Goal: Check status: Check status

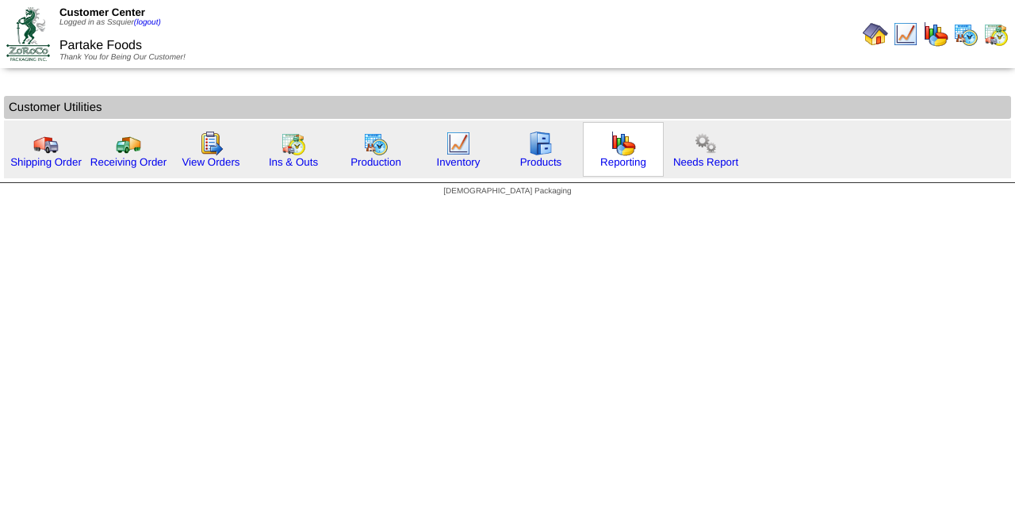
click at [629, 152] on img at bounding box center [622, 143] width 25 height 25
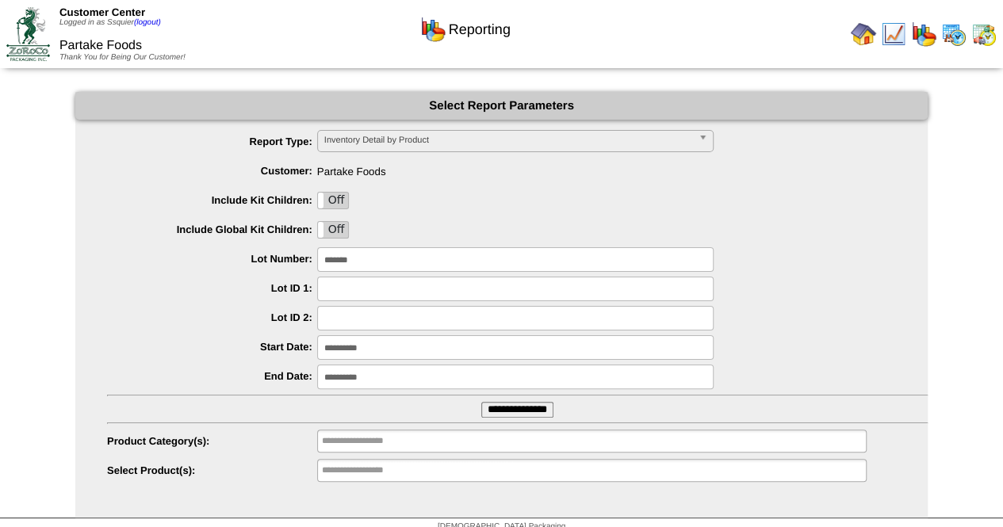
click at [434, 140] on span "Inventory Detail by Product" at bounding box center [508, 140] width 368 height 19
click at [957, 33] on img at bounding box center [953, 33] width 25 height 25
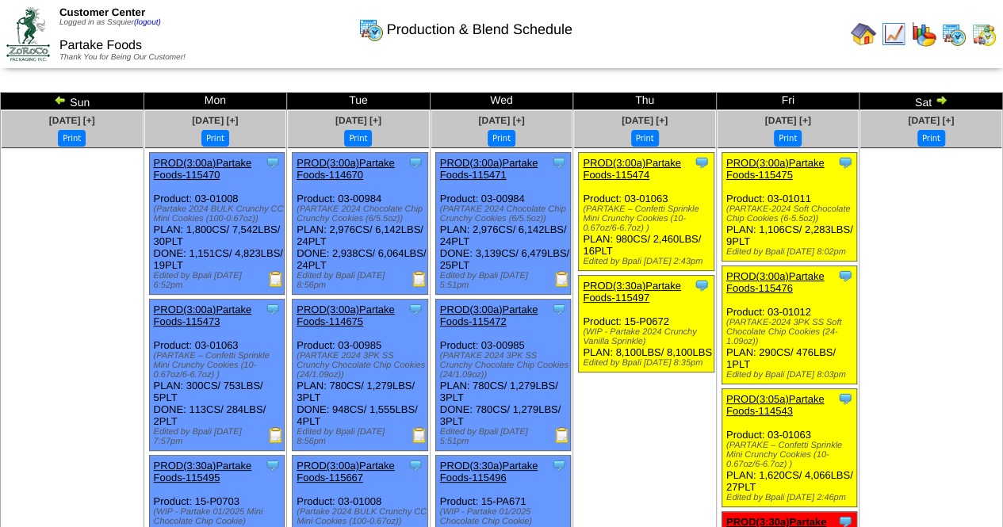
click at [57, 99] on img at bounding box center [60, 100] width 13 height 13
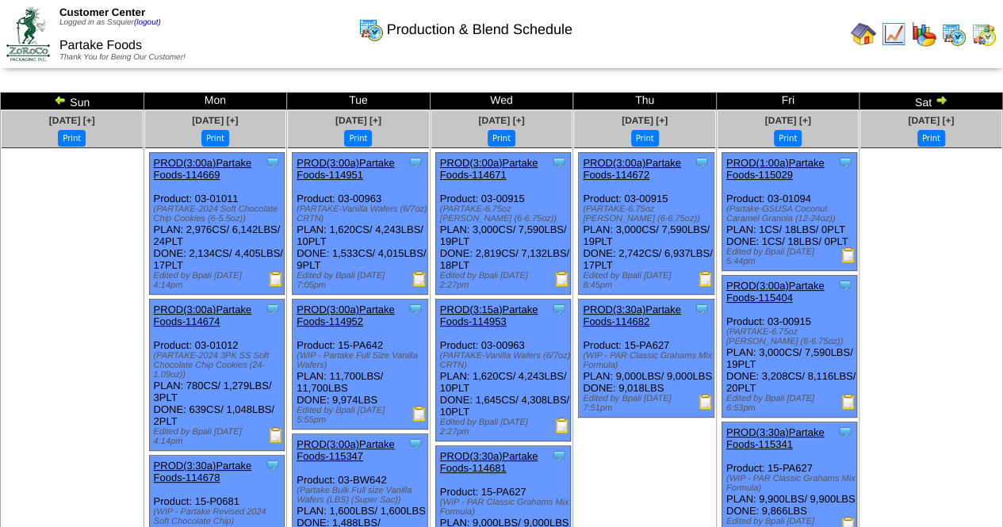
click at [57, 99] on img at bounding box center [60, 100] width 13 height 13
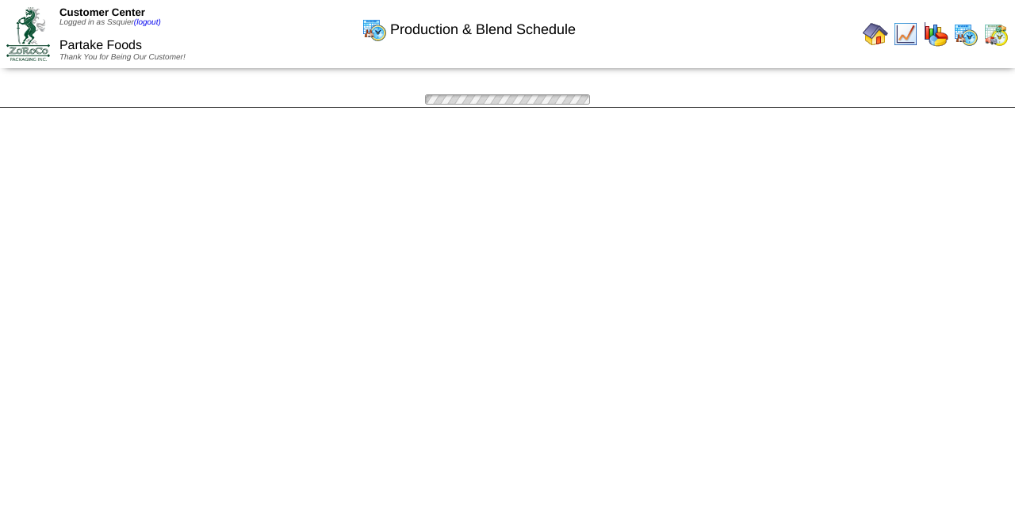
click at [57, 99] on div at bounding box center [507, 99] width 1015 height 15
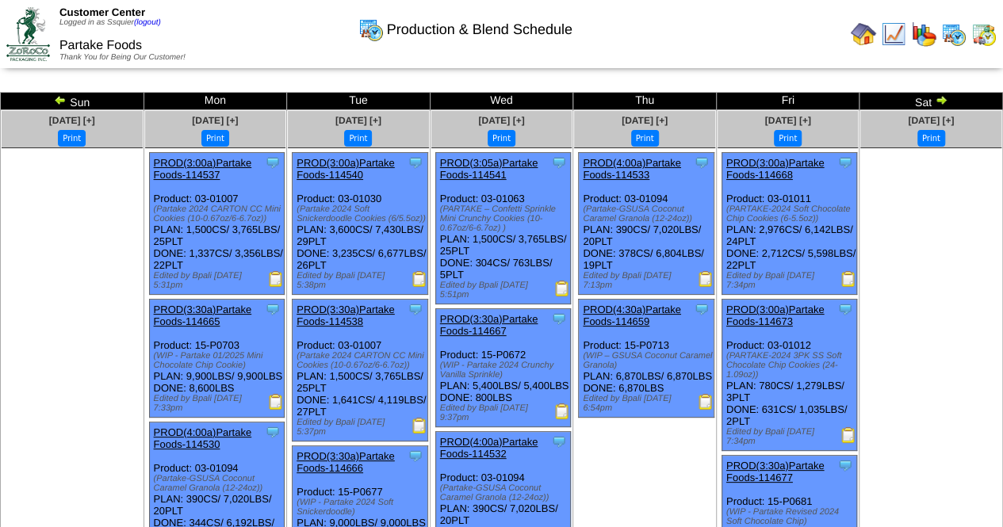
click at [57, 99] on img at bounding box center [60, 100] width 13 height 13
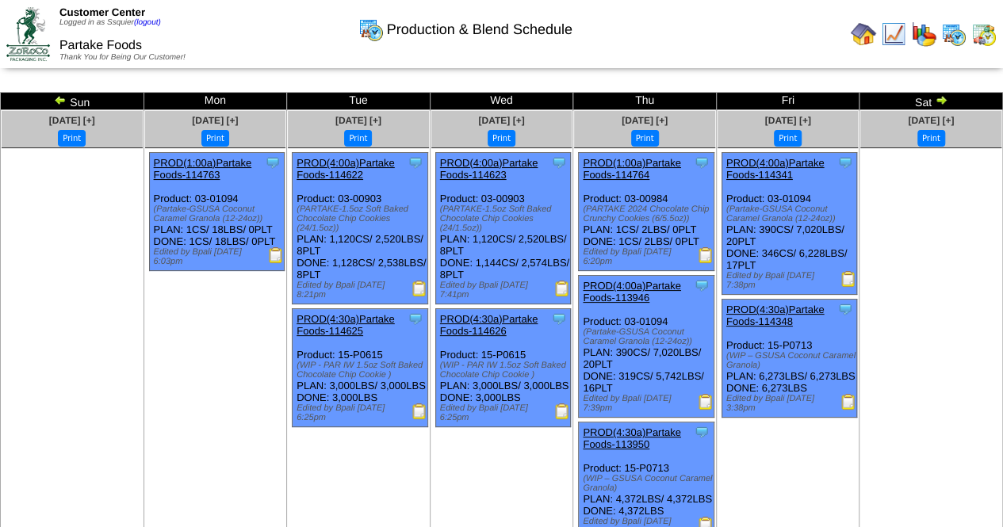
drag, startPoint x: 0, startPoint y: 0, endPoint x: 57, endPoint y: 99, distance: 114.4
click at [57, 99] on img at bounding box center [60, 100] width 13 height 13
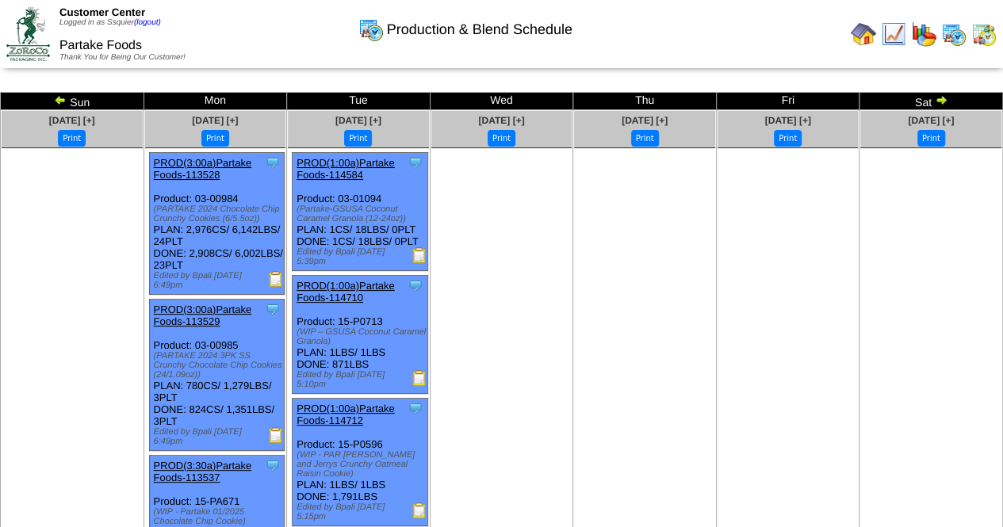
click at [57, 99] on img at bounding box center [60, 100] width 13 height 13
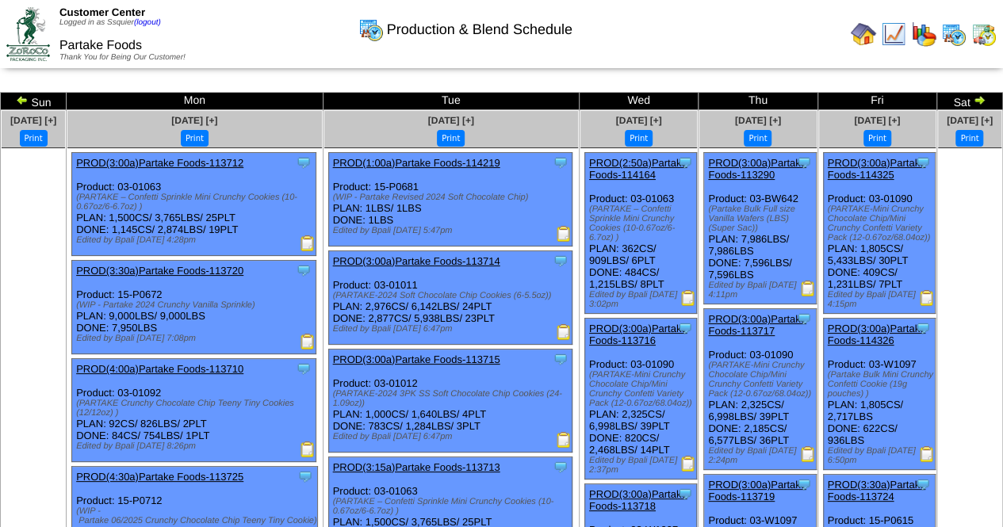
click at [57, 99] on td "Sun" at bounding box center [34, 101] width 66 height 17
click at [22, 99] on img at bounding box center [22, 100] width 13 height 13
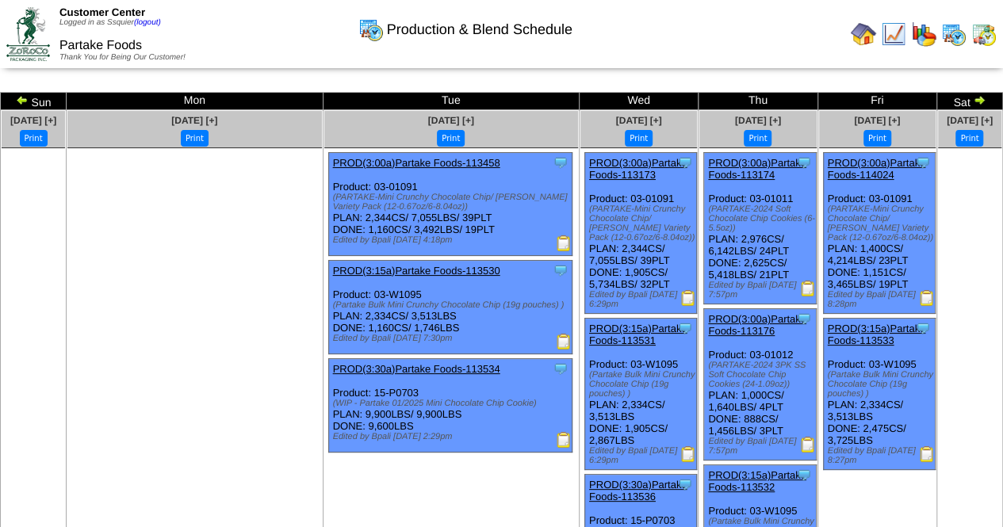
click at [24, 99] on img at bounding box center [22, 100] width 13 height 13
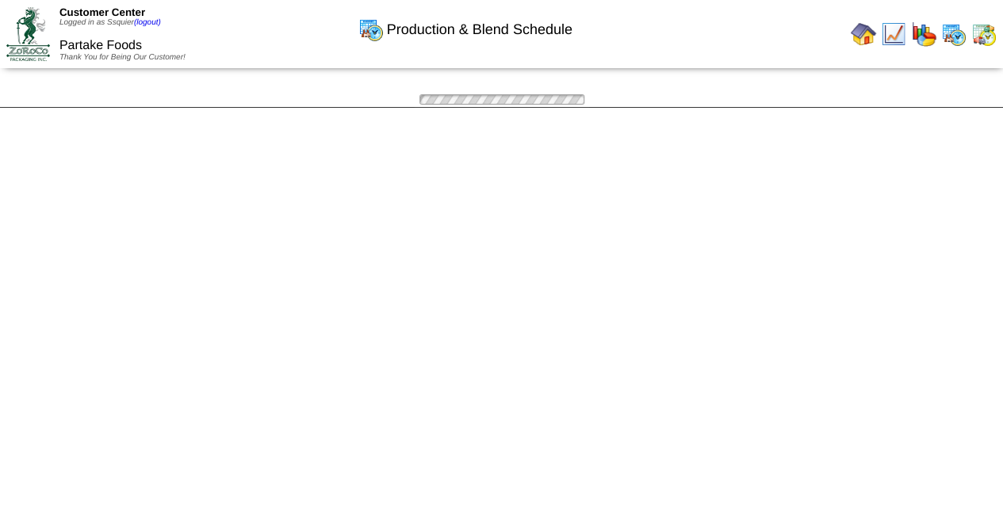
click at [24, 99] on div "Production & Blend Schedule Sun Mon Tue Wed Thu Fri [DATE] [+] Print" at bounding box center [501, 100] width 1003 height 16
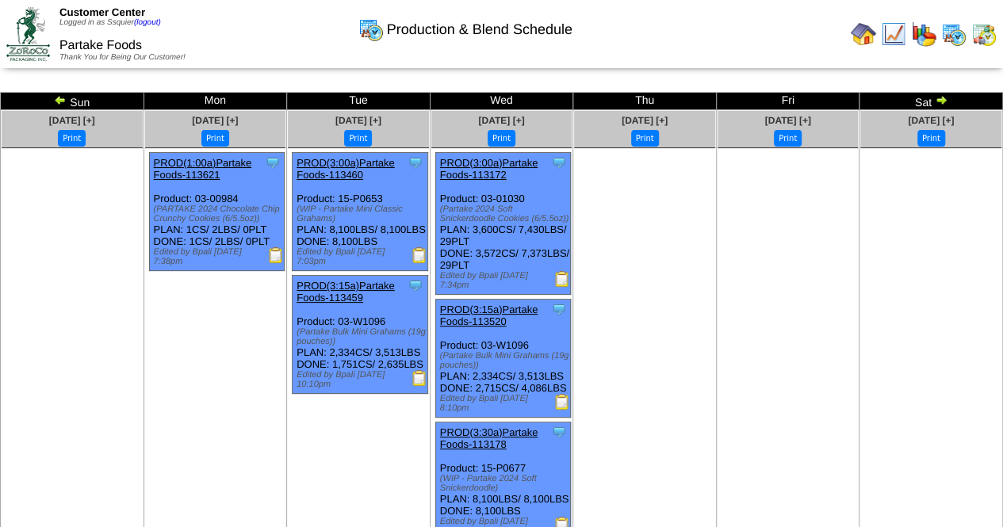
click at [57, 102] on img at bounding box center [60, 100] width 13 height 13
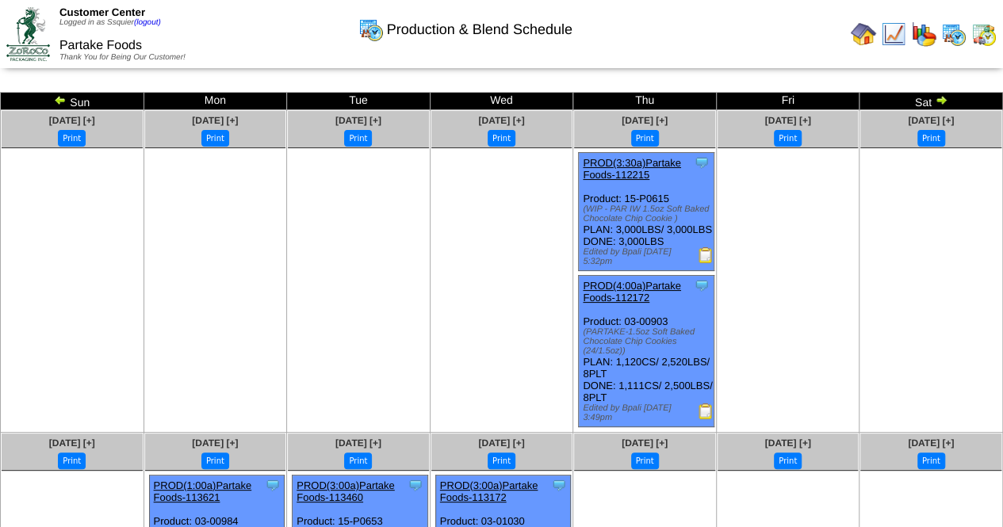
click at [57, 102] on img at bounding box center [60, 100] width 13 height 13
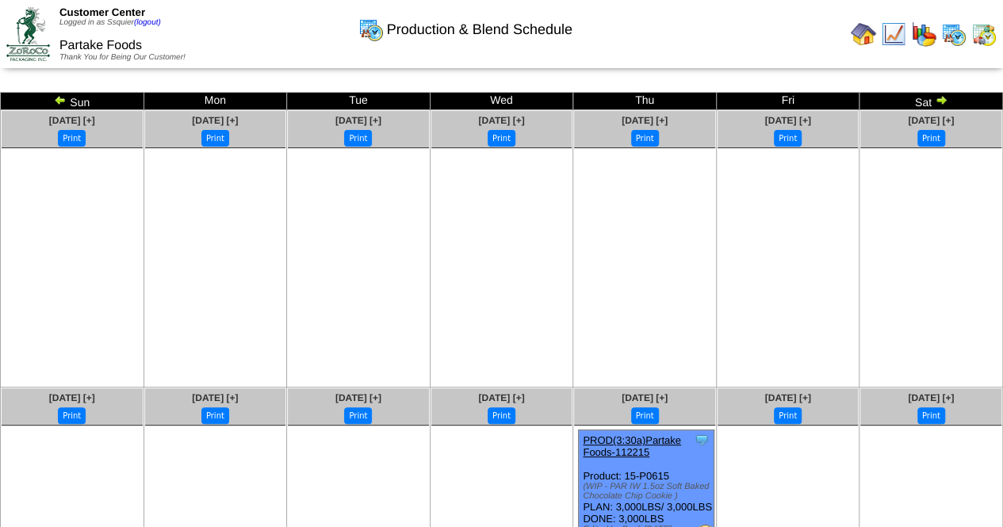
click at [57, 102] on img at bounding box center [60, 100] width 13 height 13
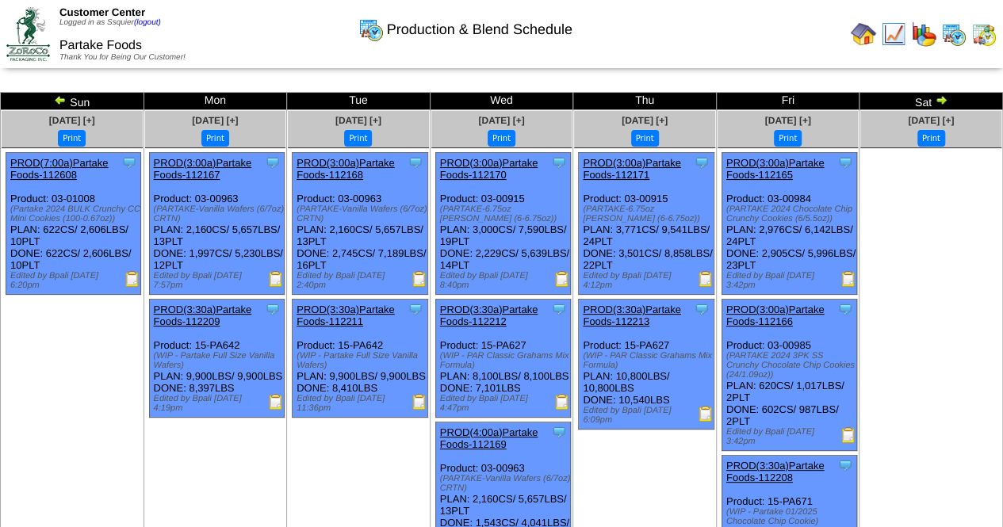
click at [57, 102] on img at bounding box center [60, 100] width 13 height 13
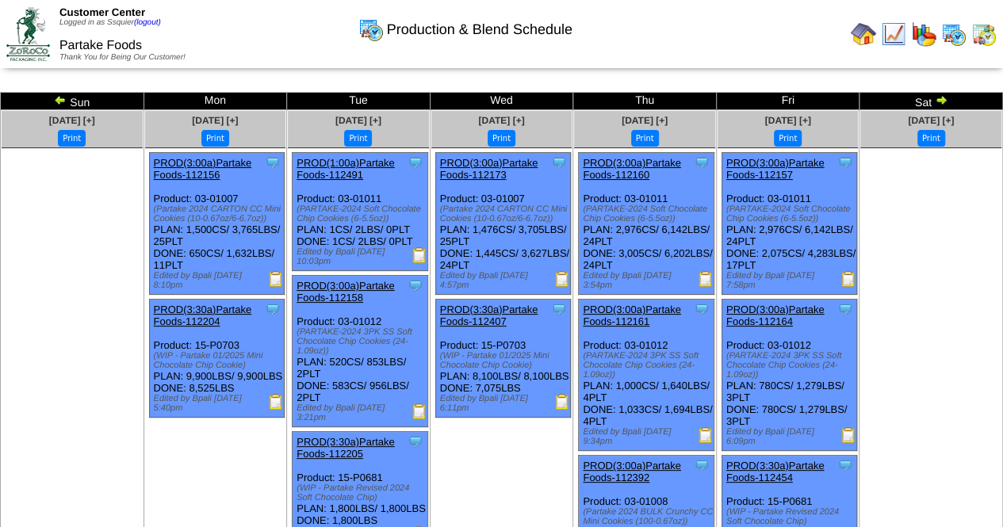
click at [57, 102] on img at bounding box center [60, 100] width 13 height 13
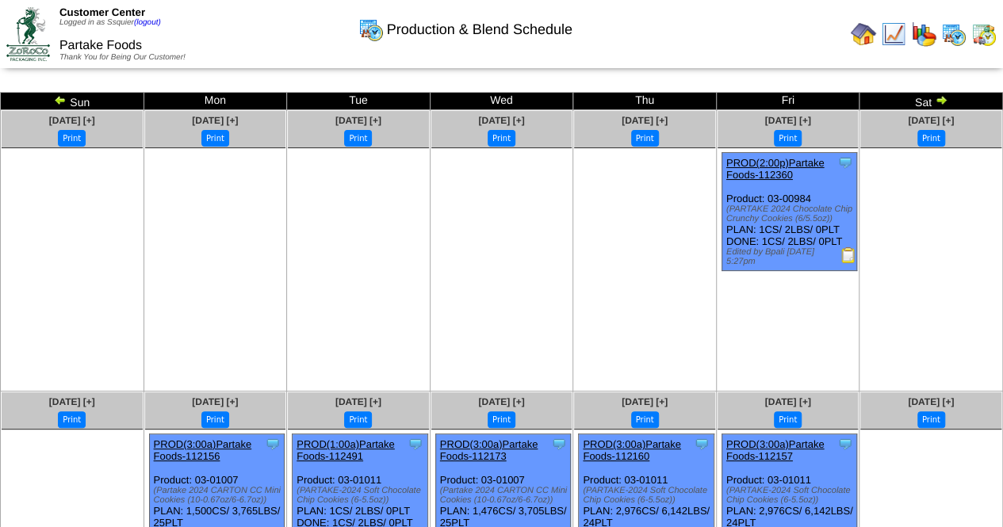
click at [57, 102] on img at bounding box center [60, 100] width 13 height 13
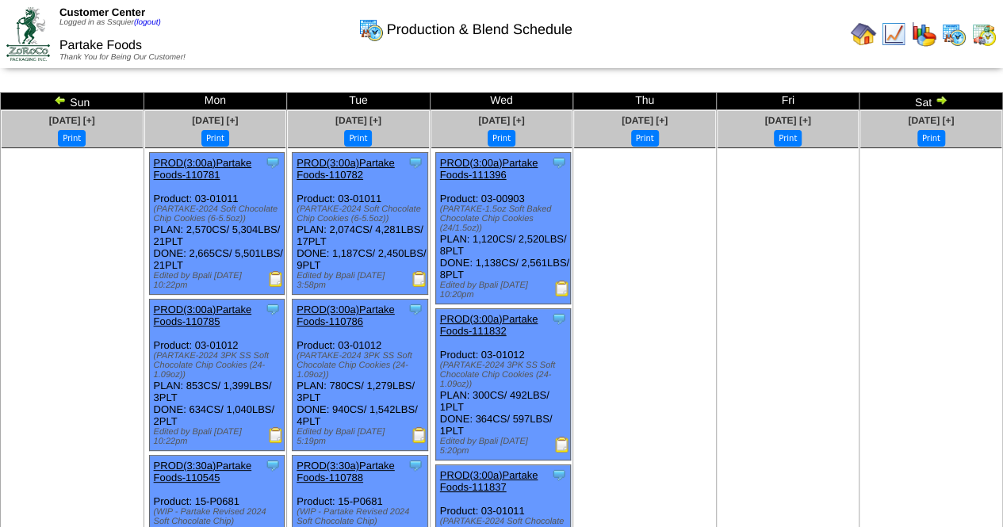
click at [60, 99] on img at bounding box center [60, 100] width 13 height 13
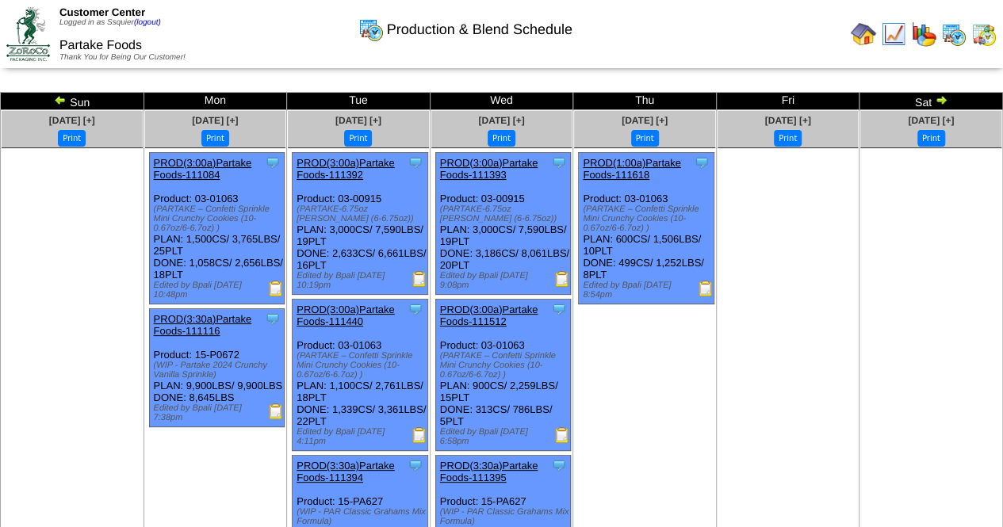
click at [59, 99] on img at bounding box center [60, 100] width 13 height 13
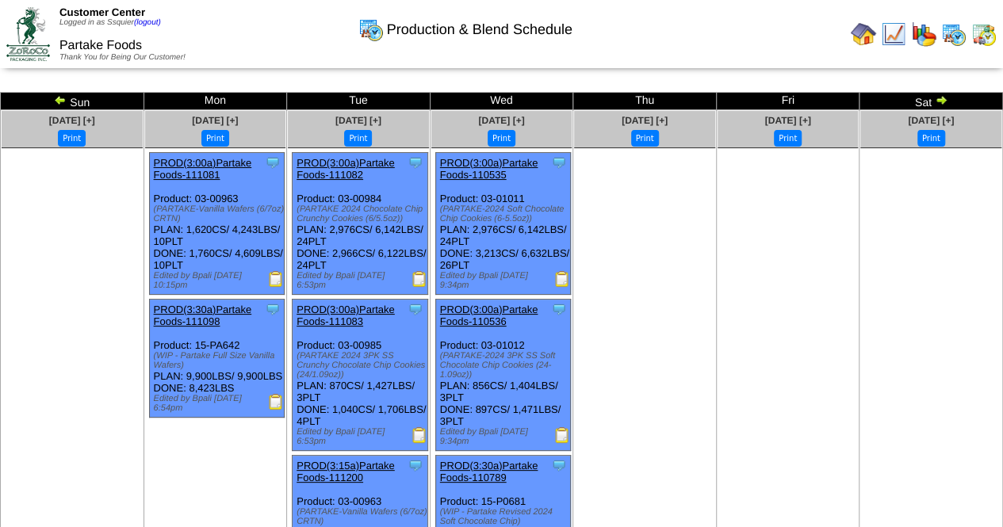
click at [59, 99] on img at bounding box center [60, 100] width 13 height 13
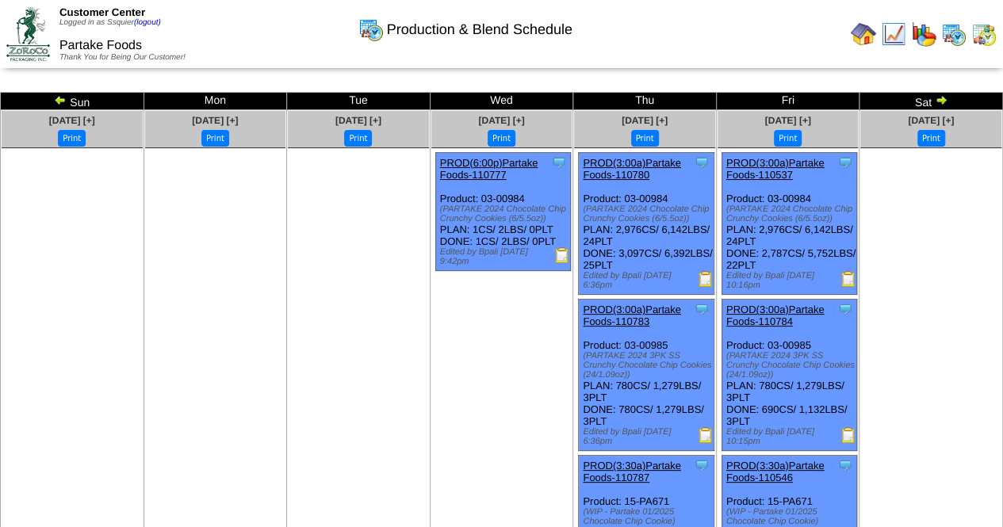
click at [59, 99] on img at bounding box center [60, 100] width 13 height 13
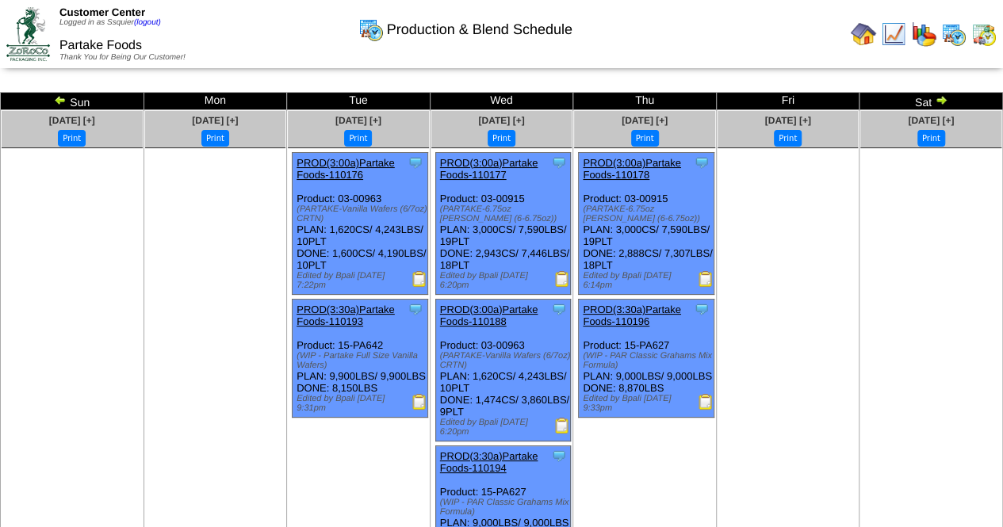
click at [59, 99] on img at bounding box center [60, 100] width 13 height 13
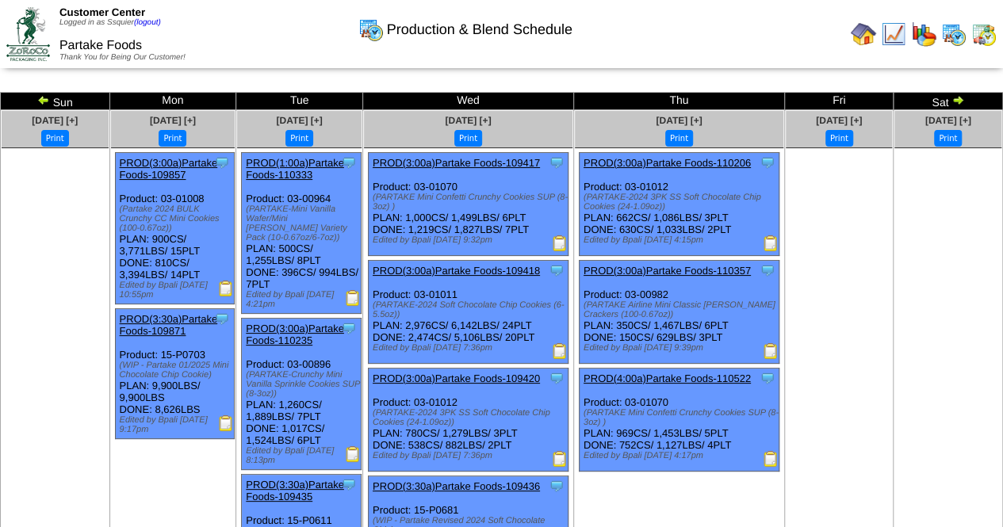
click at [59, 99] on td "Sun" at bounding box center [55, 101] width 109 height 17
click at [43, 101] on img at bounding box center [43, 100] width 13 height 13
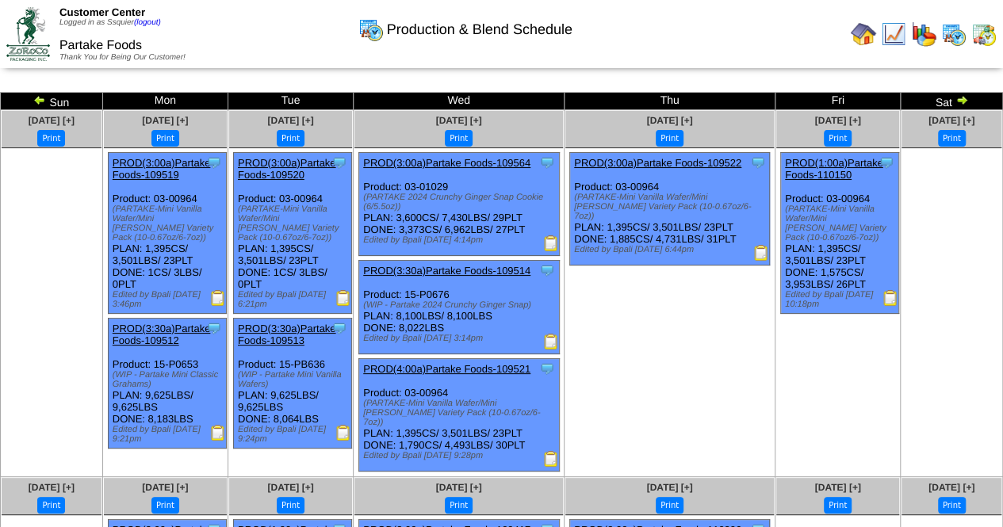
click at [43, 101] on img at bounding box center [39, 100] width 13 height 13
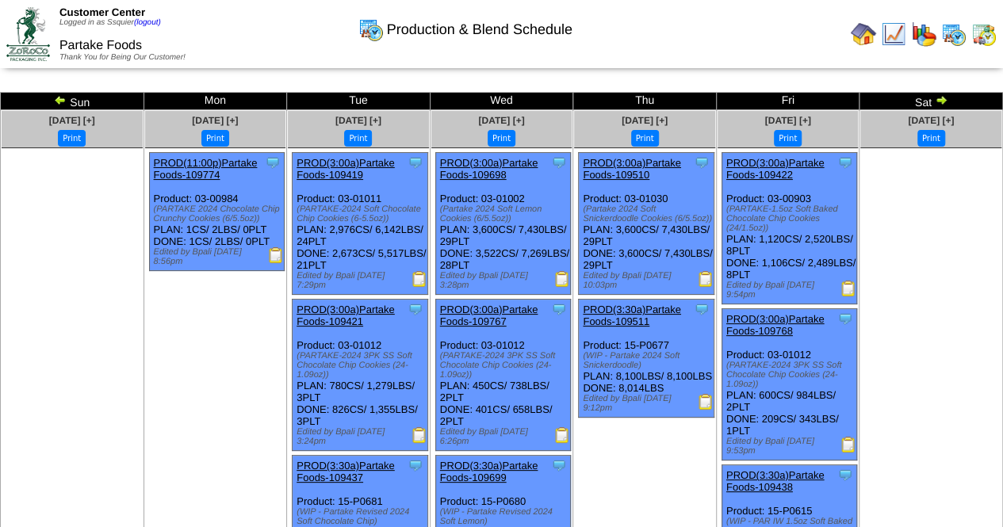
click at [57, 101] on img at bounding box center [60, 100] width 13 height 13
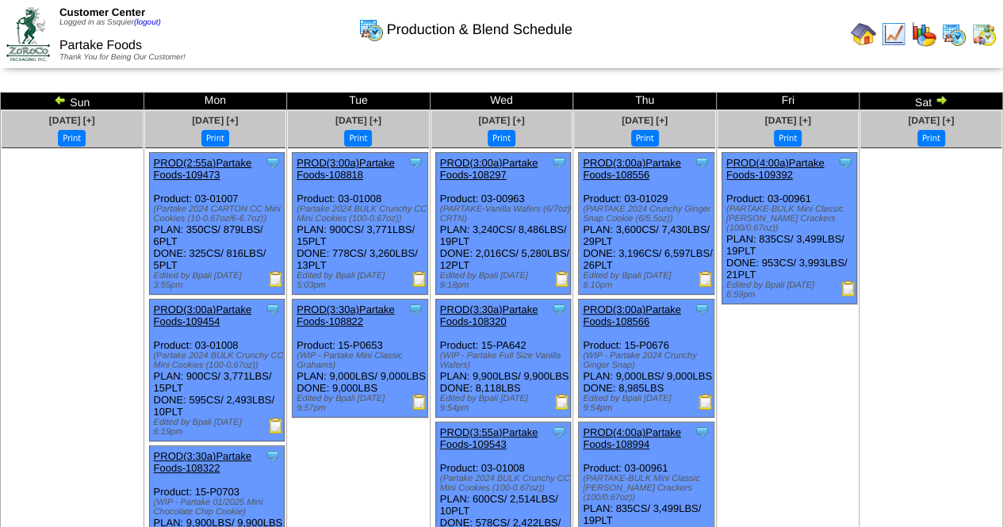
click at [57, 101] on img at bounding box center [60, 100] width 13 height 13
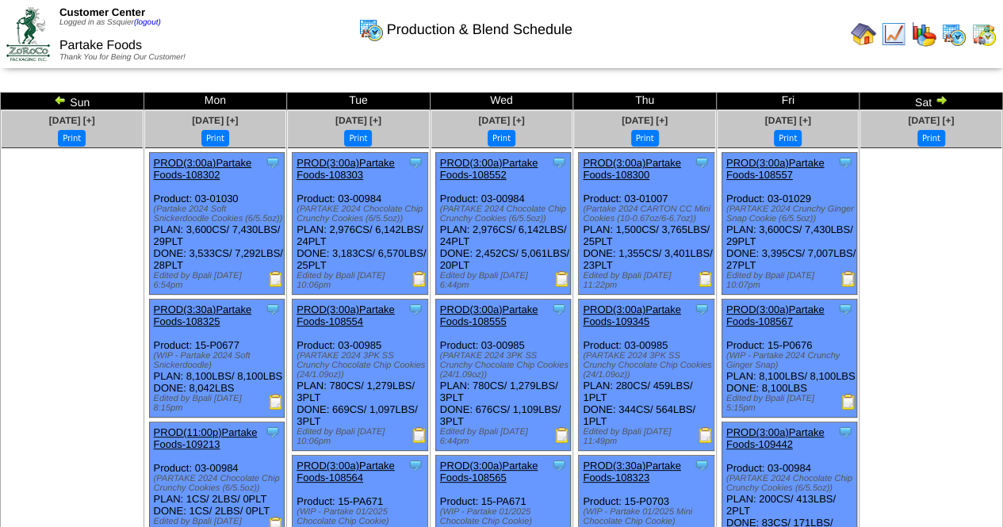
click at [57, 101] on img at bounding box center [60, 100] width 13 height 13
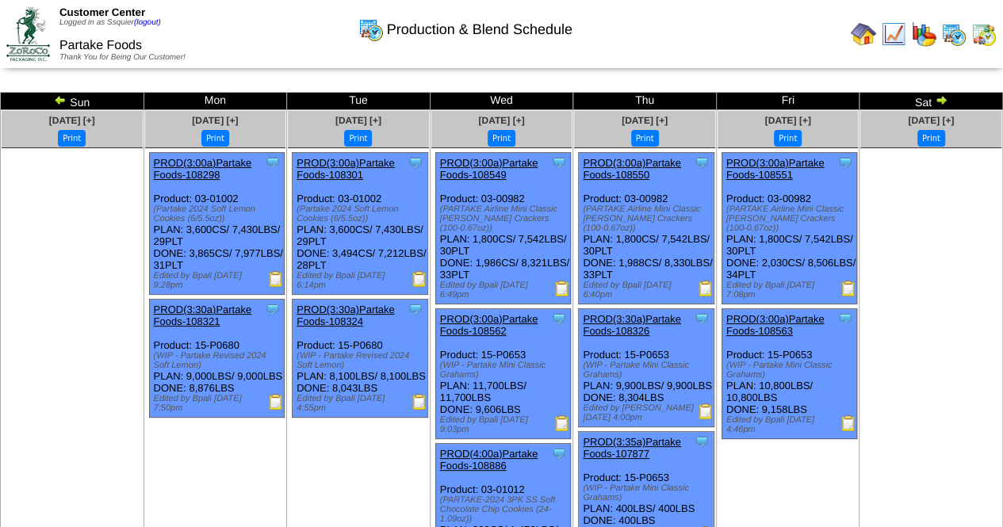
click at [57, 101] on img at bounding box center [60, 100] width 13 height 13
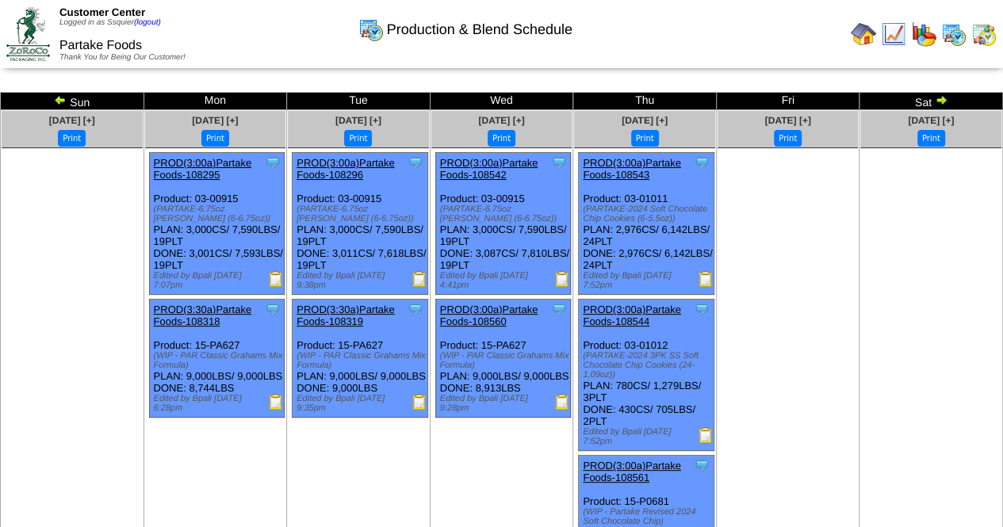
click at [59, 101] on img at bounding box center [60, 100] width 13 height 13
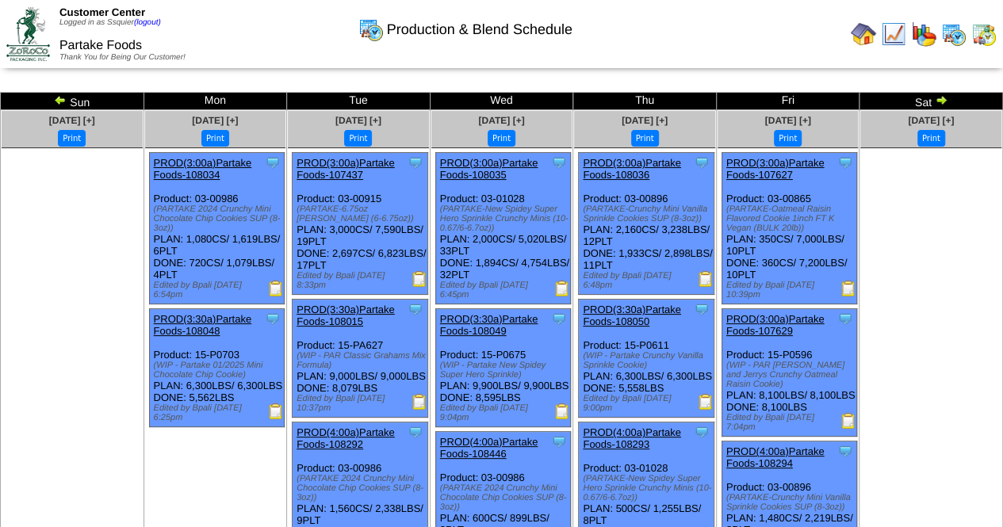
click at [59, 101] on img at bounding box center [60, 100] width 13 height 13
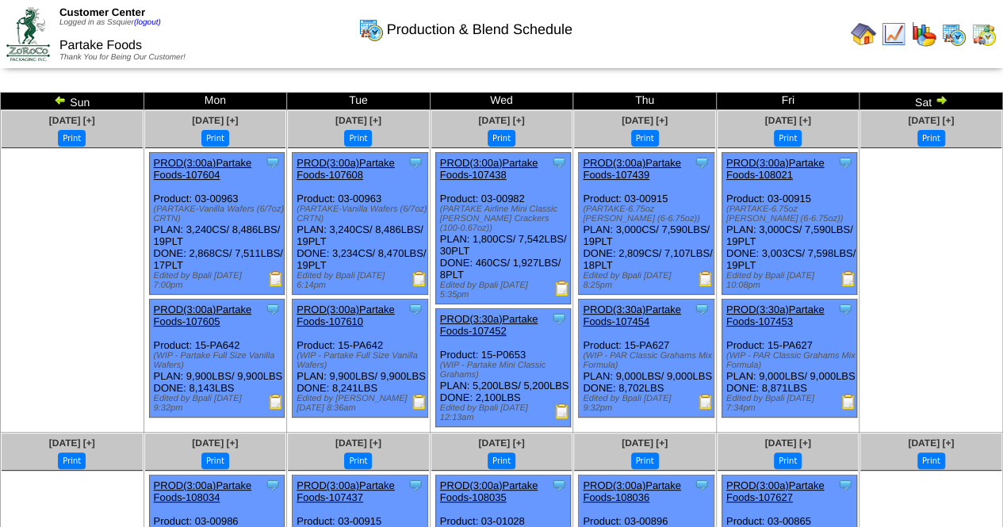
click at [59, 101] on img at bounding box center [60, 100] width 13 height 13
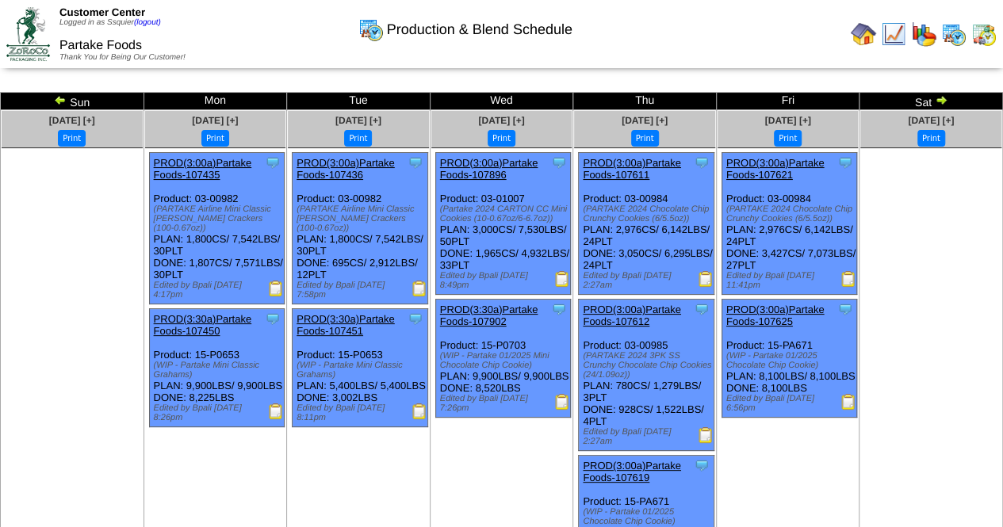
click at [59, 101] on img at bounding box center [60, 100] width 13 height 13
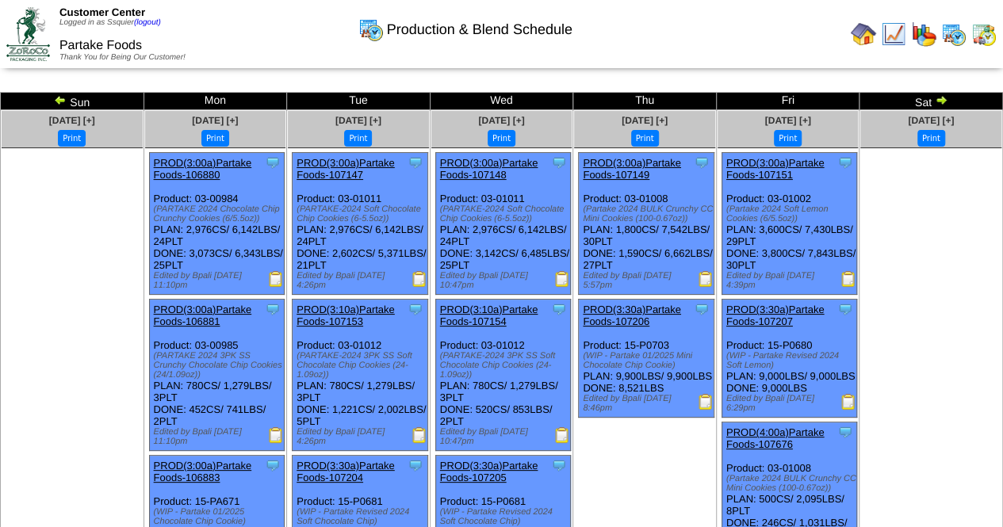
click at [59, 101] on img at bounding box center [60, 100] width 13 height 13
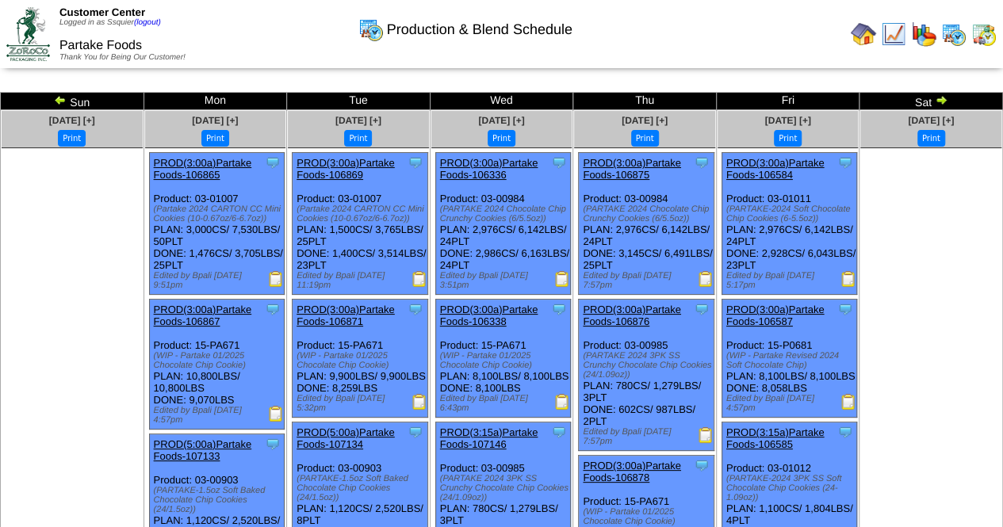
click at [59, 101] on img at bounding box center [60, 100] width 13 height 13
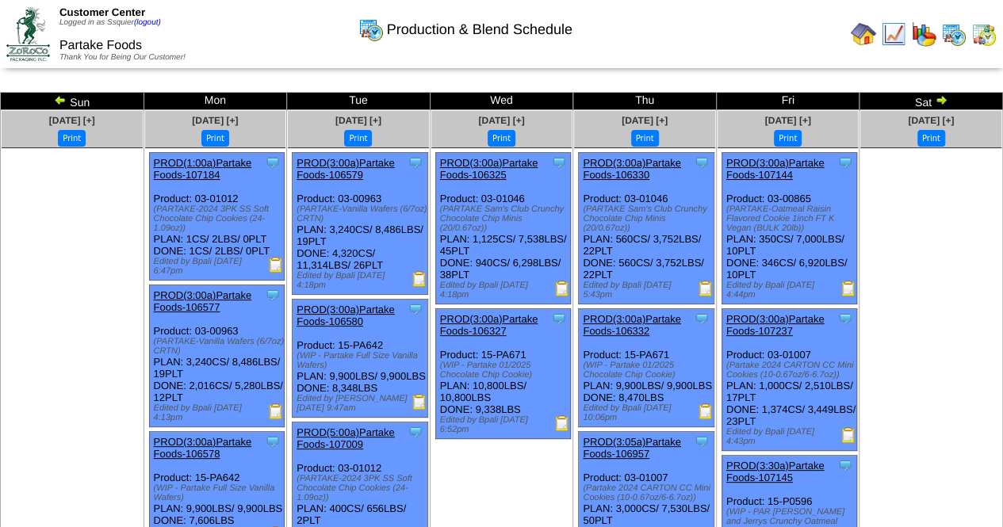
click at [59, 101] on img at bounding box center [60, 100] width 13 height 13
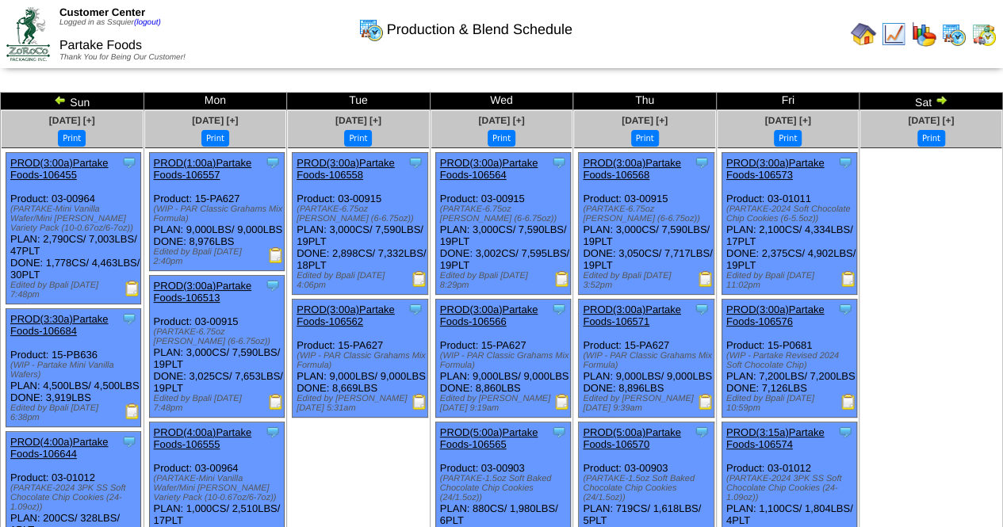
click at [936, 101] on img at bounding box center [941, 100] width 13 height 13
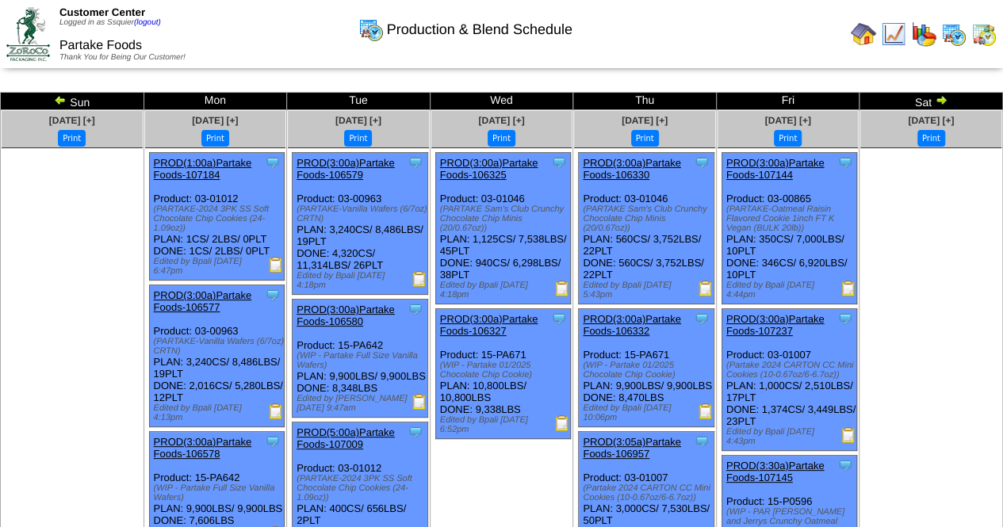
click at [939, 101] on img at bounding box center [941, 100] width 13 height 13
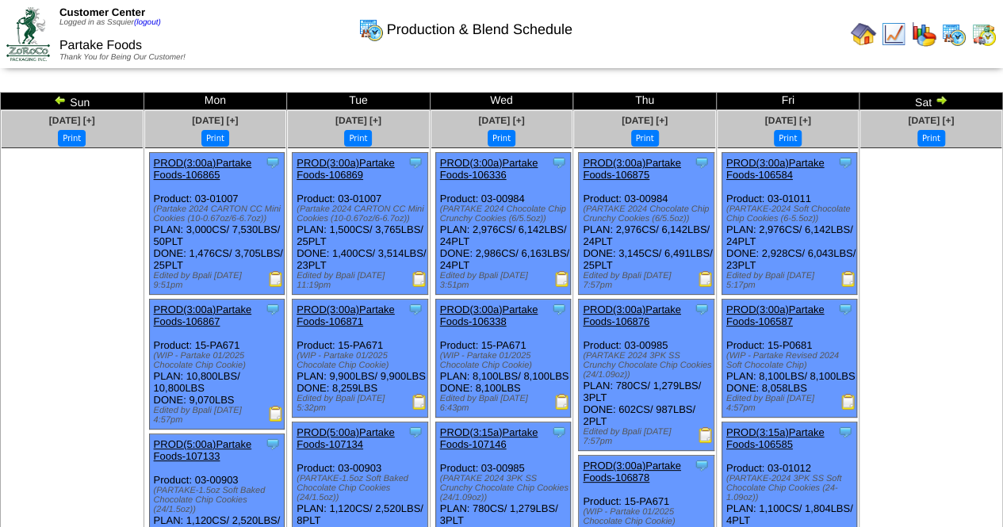
click at [939, 101] on img at bounding box center [941, 100] width 13 height 13
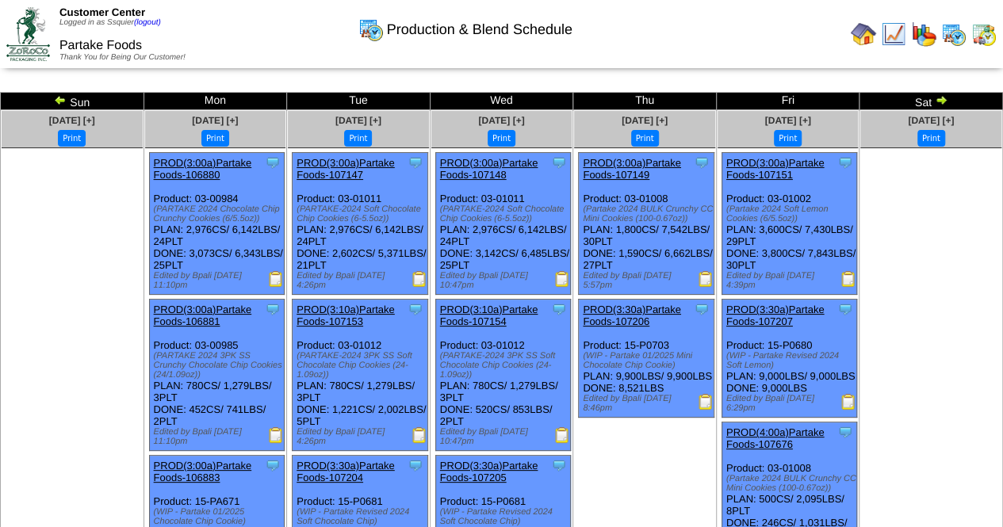
click at [939, 101] on img at bounding box center [941, 100] width 13 height 13
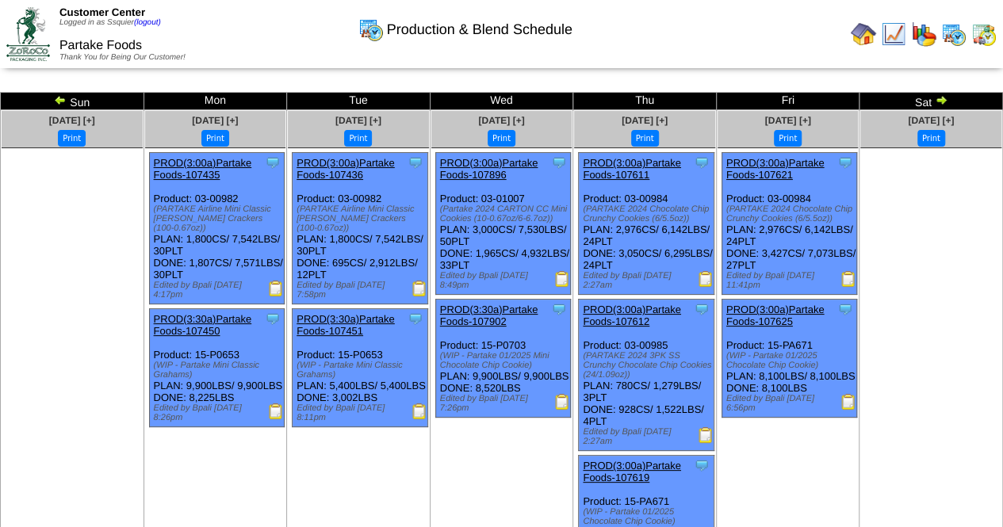
click at [936, 99] on img at bounding box center [941, 100] width 13 height 13
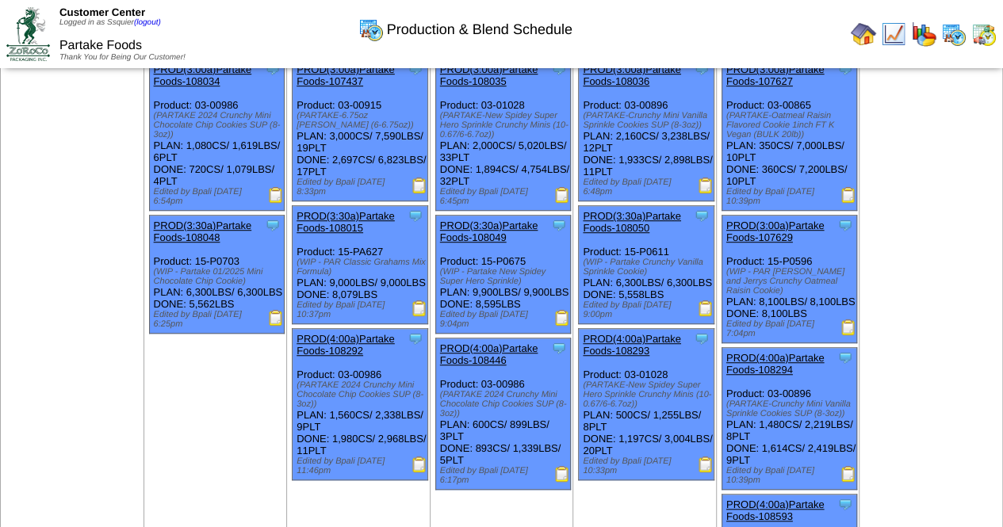
scroll to position [317, 0]
